Goal: Information Seeking & Learning: Learn about a topic

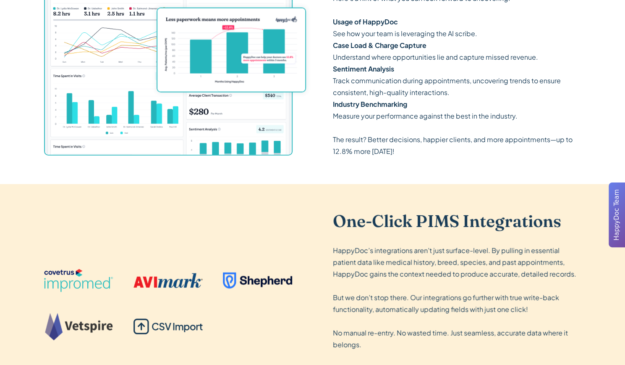
scroll to position [1260, 0]
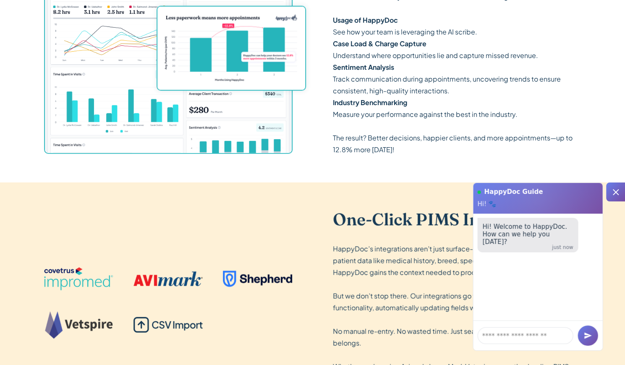
click at [304, 174] on div "Across All Your Locations, One Clear View. HappyDoc’s Insights Dashboard uses A…" at bounding box center [313, 22] width 538 height 319
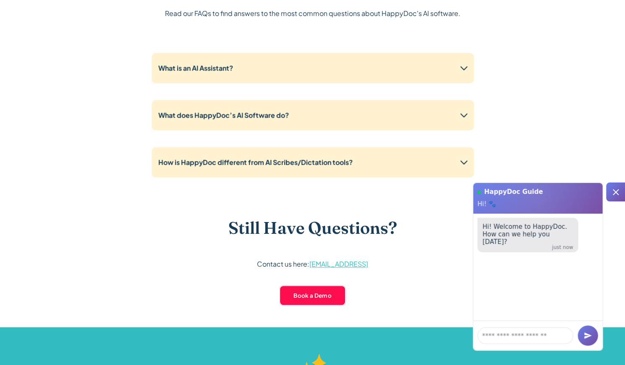
scroll to position [2050, 0]
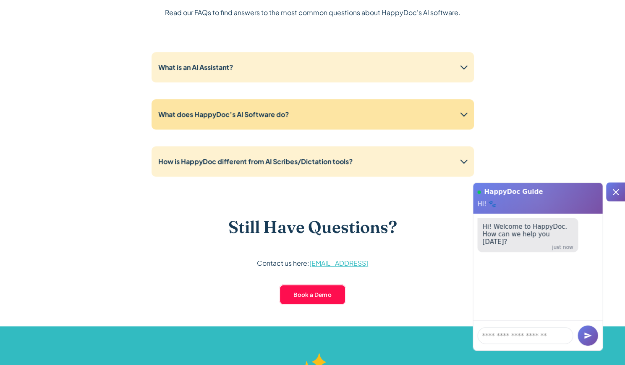
click at [327, 121] on div "What does HappyDoc’s AI Software do?" at bounding box center [313, 114] width 323 height 30
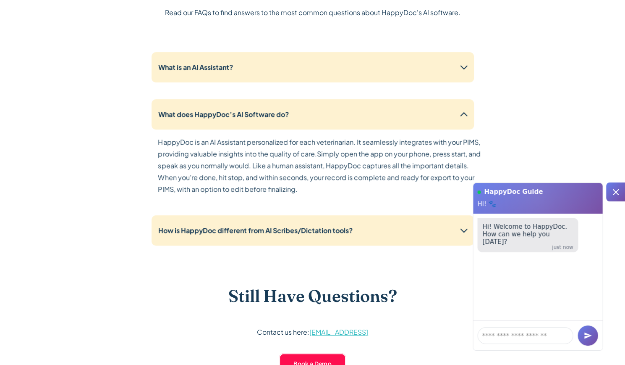
click at [118, 199] on div "Frequently Asked Questions Read our FAQs to find answers to the most common que…" at bounding box center [313, 167] width 538 height 456
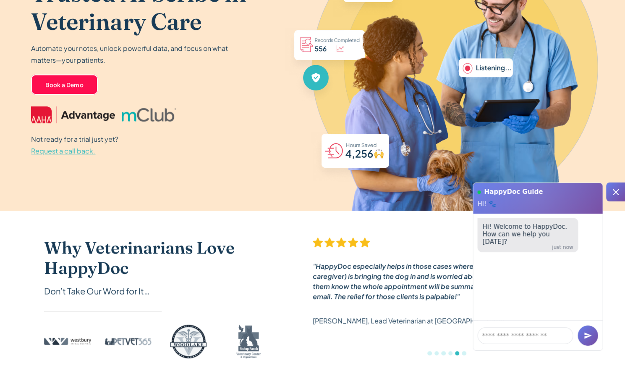
scroll to position [0, 0]
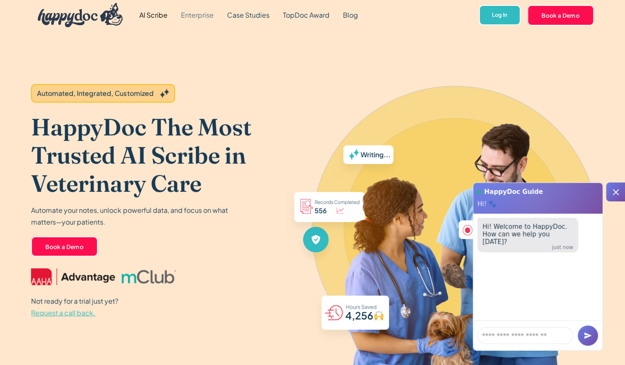
click at [212, 19] on link "Enterprise" at bounding box center [197, 15] width 46 height 30
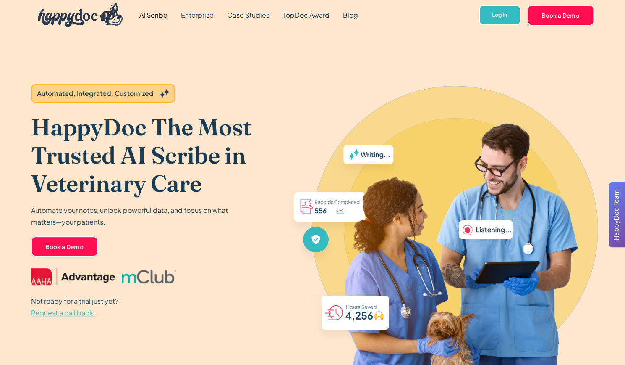
click at [196, 256] on div "Book a Demo" at bounding box center [157, 249] width 253 height 17
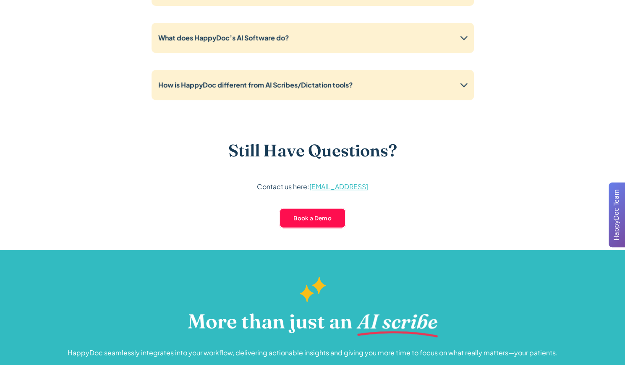
scroll to position [2134, 0]
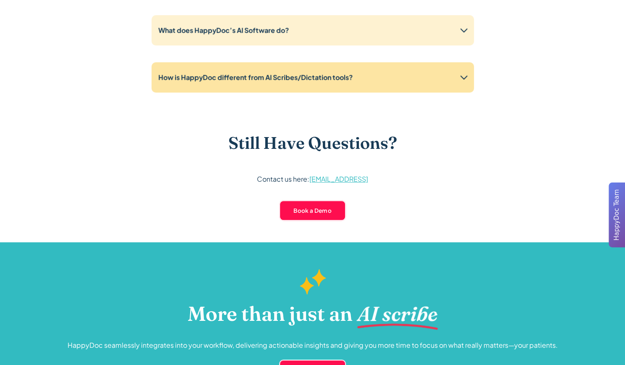
click at [307, 82] on div "How is HappyDoc different from AI Scribes/Dictation tools?" at bounding box center [255, 77] width 194 height 10
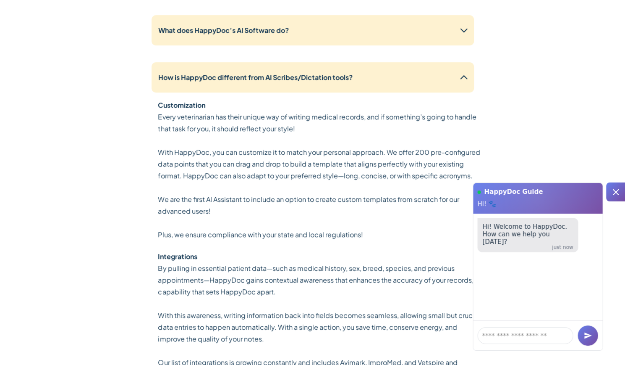
click at [130, 302] on div "Frequently Asked Questions Read our FAQs to find answers to the most common que…" at bounding box center [313, 221] width 538 height 733
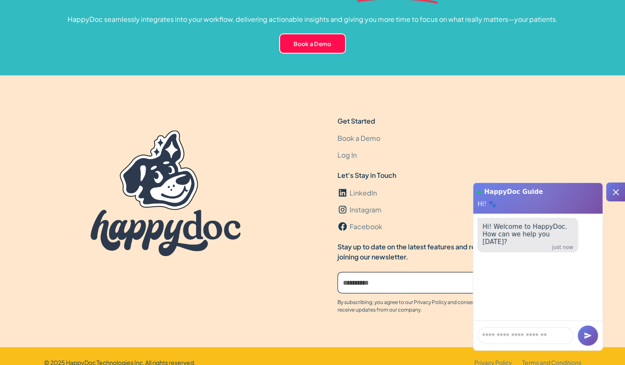
scroll to position [2818, 0]
